Goal: Task Accomplishment & Management: Manage account settings

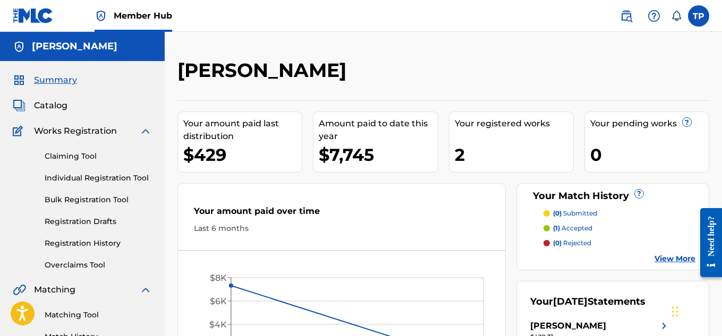
click at [92, 44] on h5 "[PERSON_NAME]" at bounding box center [75, 46] width 86 height 12
click at [53, 104] on span "Catalog" at bounding box center [50, 105] width 33 height 13
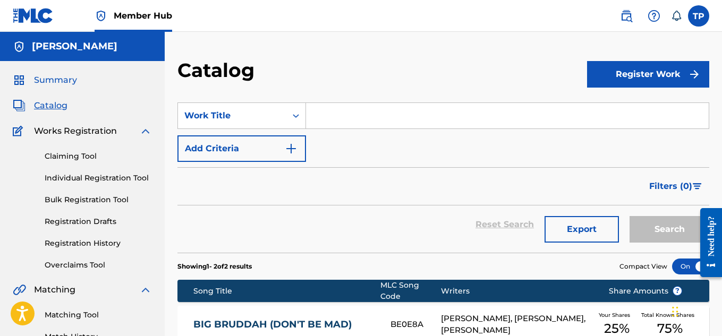
click at [56, 81] on span "Summary" at bounding box center [55, 80] width 43 height 13
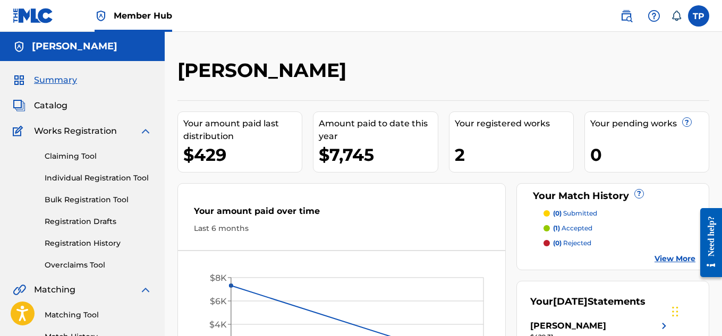
click at [139, 9] on link "Member Hub" at bounding box center [134, 15] width 78 height 31
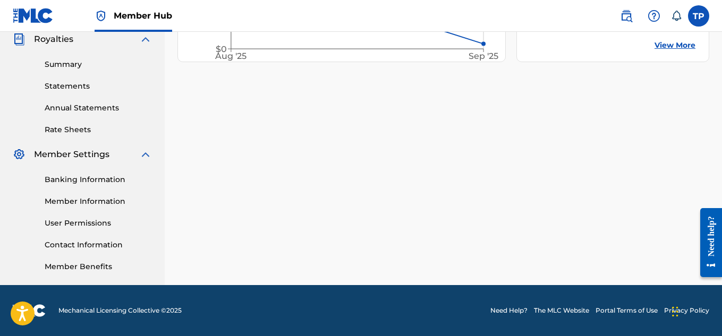
scroll to position [269, 0]
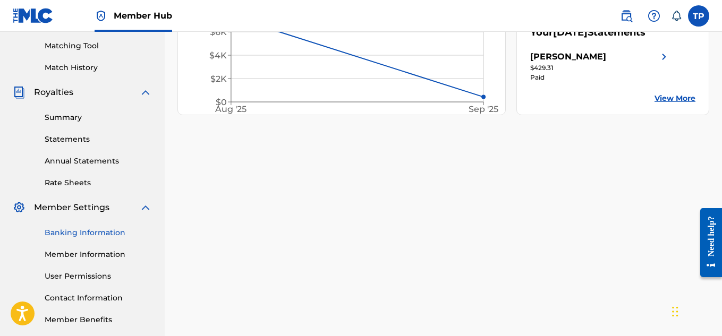
click at [97, 236] on link "Banking Information" at bounding box center [98, 232] width 107 height 11
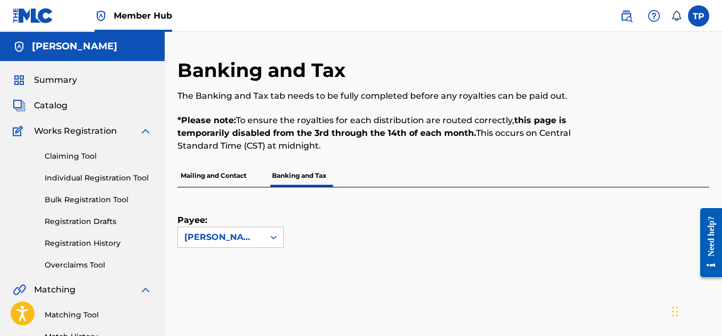
click at [143, 129] on img at bounding box center [145, 131] width 13 height 13
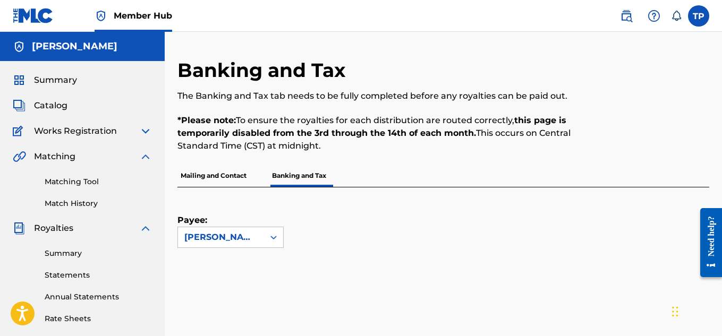
click at [147, 157] on img at bounding box center [145, 156] width 13 height 13
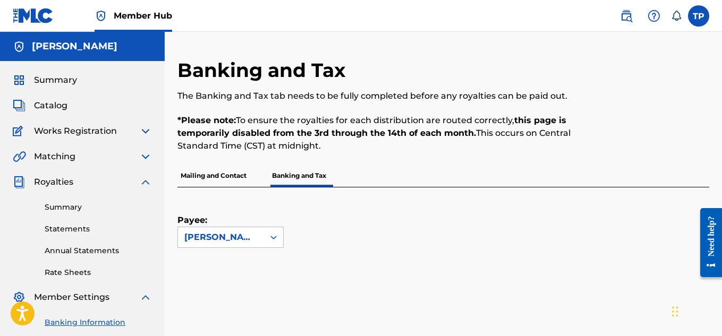
click at [144, 181] on img at bounding box center [145, 182] width 13 height 13
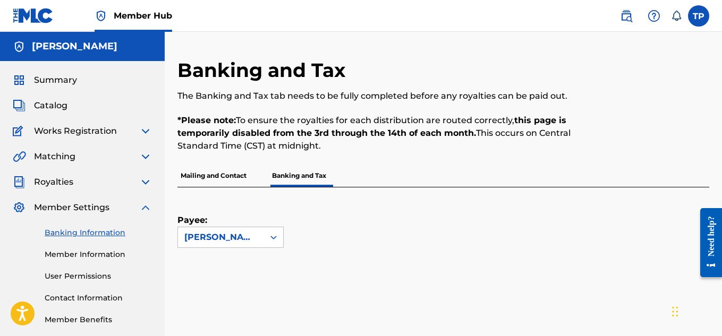
click at [147, 208] on img at bounding box center [145, 207] width 13 height 13
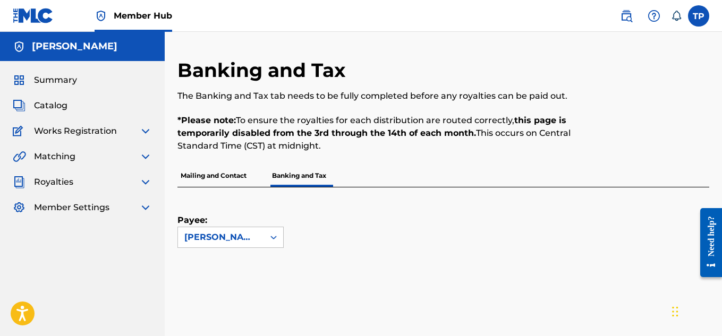
click at [227, 177] on p "Mailing and Contact" at bounding box center [213, 176] width 72 height 22
